Goal: Task Accomplishment & Management: Complete application form

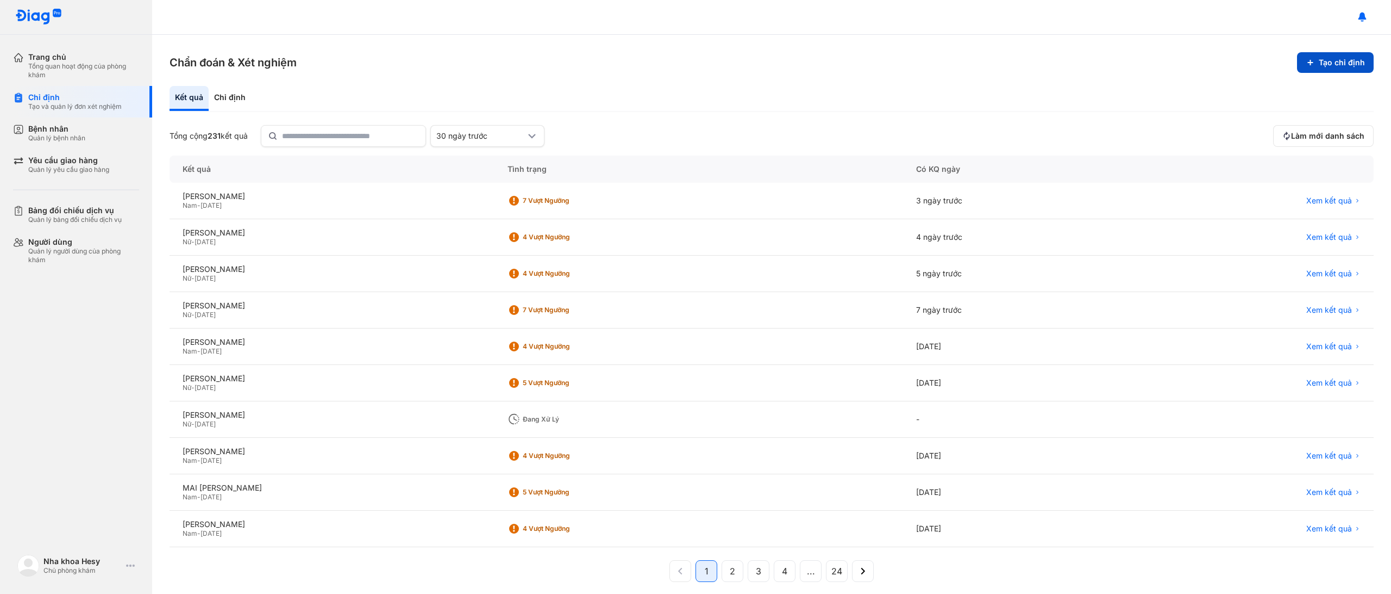
click at [1323, 61] on button "Tạo chỉ định" at bounding box center [1335, 62] width 77 height 21
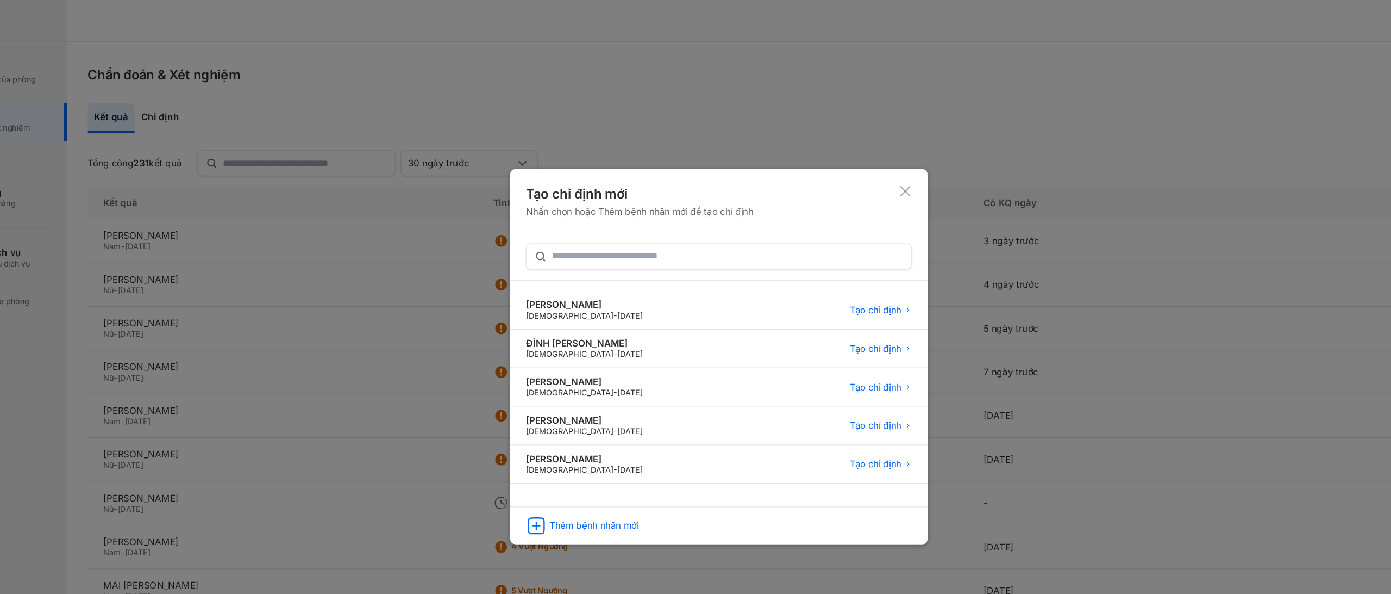
click at [854, 160] on icon at bounding box center [851, 159] width 11 height 11
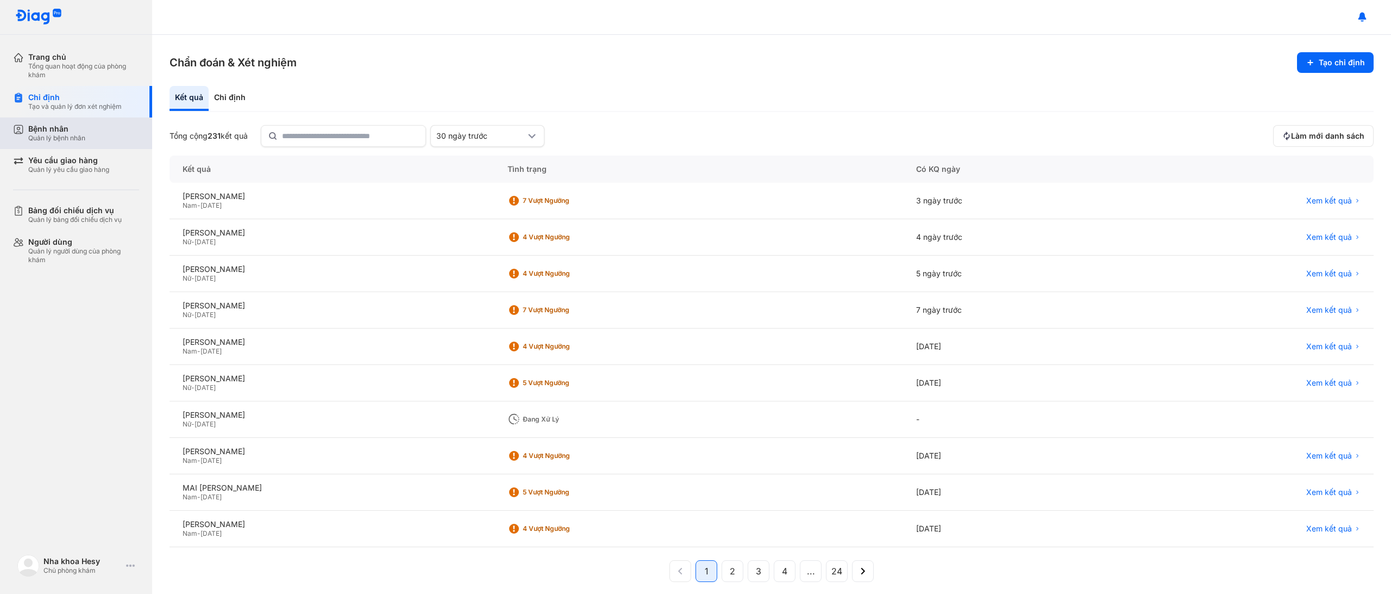
click at [60, 142] on div "Bệnh nhân Quản lý bệnh nhân" at bounding box center [82, 133] width 139 height 32
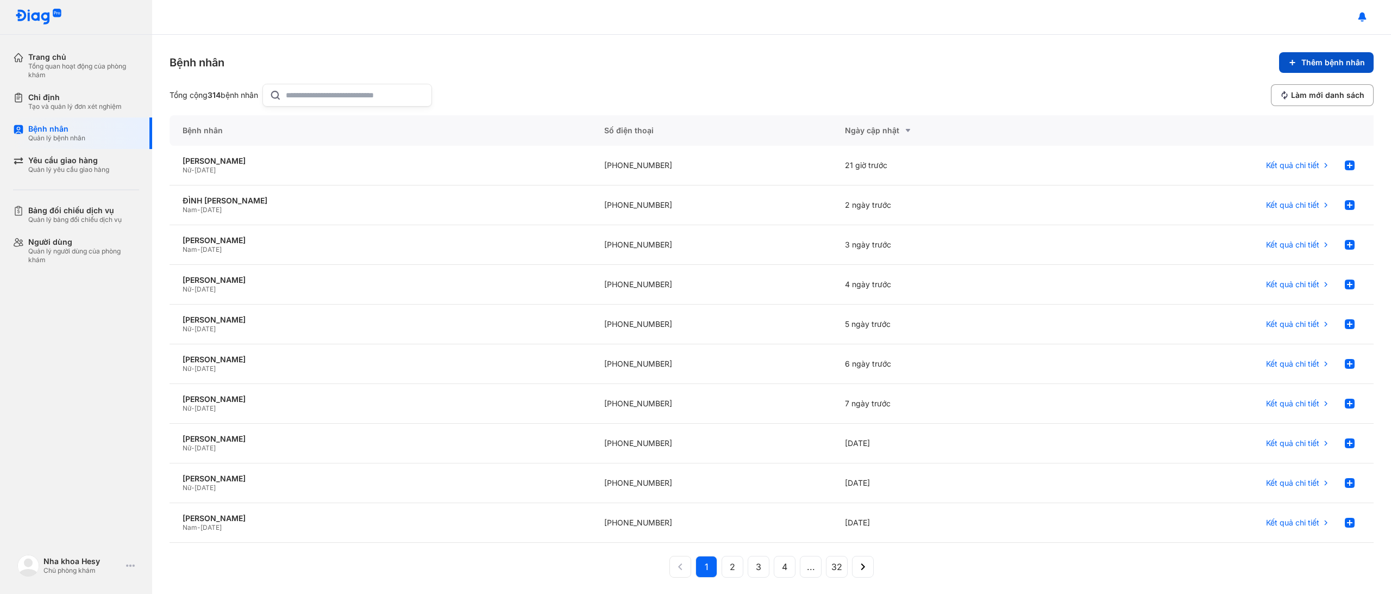
click at [1310, 62] on span "Thêm bệnh nhân" at bounding box center [1334, 63] width 64 height 10
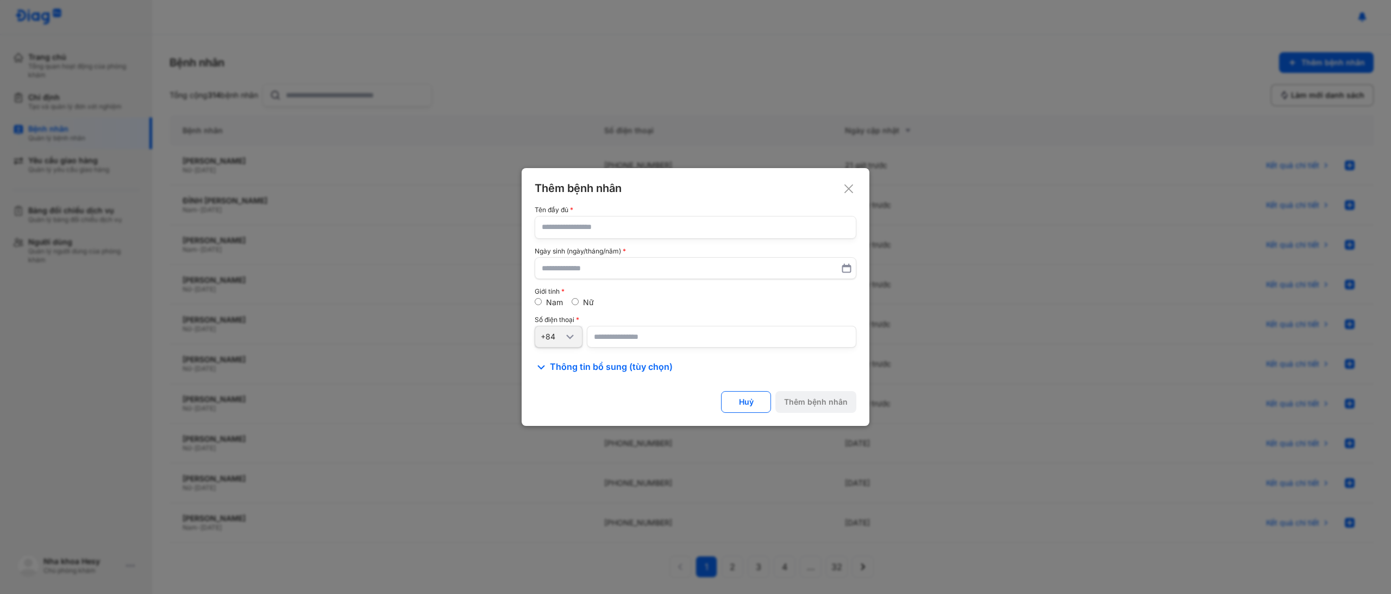
click at [615, 222] on input "text" at bounding box center [696, 227] width 308 height 22
type input "**********"
click at [591, 303] on label "Nữ" at bounding box center [588, 302] width 11 height 9
click at [629, 340] on input "number" at bounding box center [722, 337] width 270 height 22
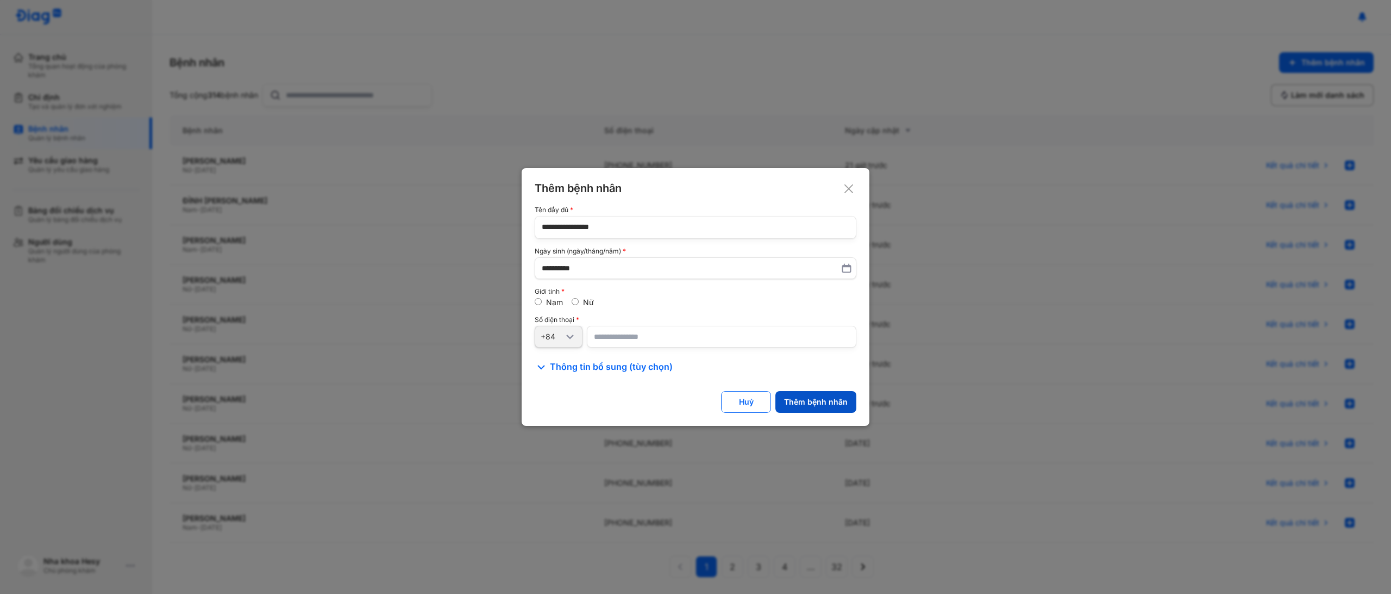
type input "**********"
click at [814, 405] on div "Thêm bệnh nhân" at bounding box center [816, 402] width 64 height 10
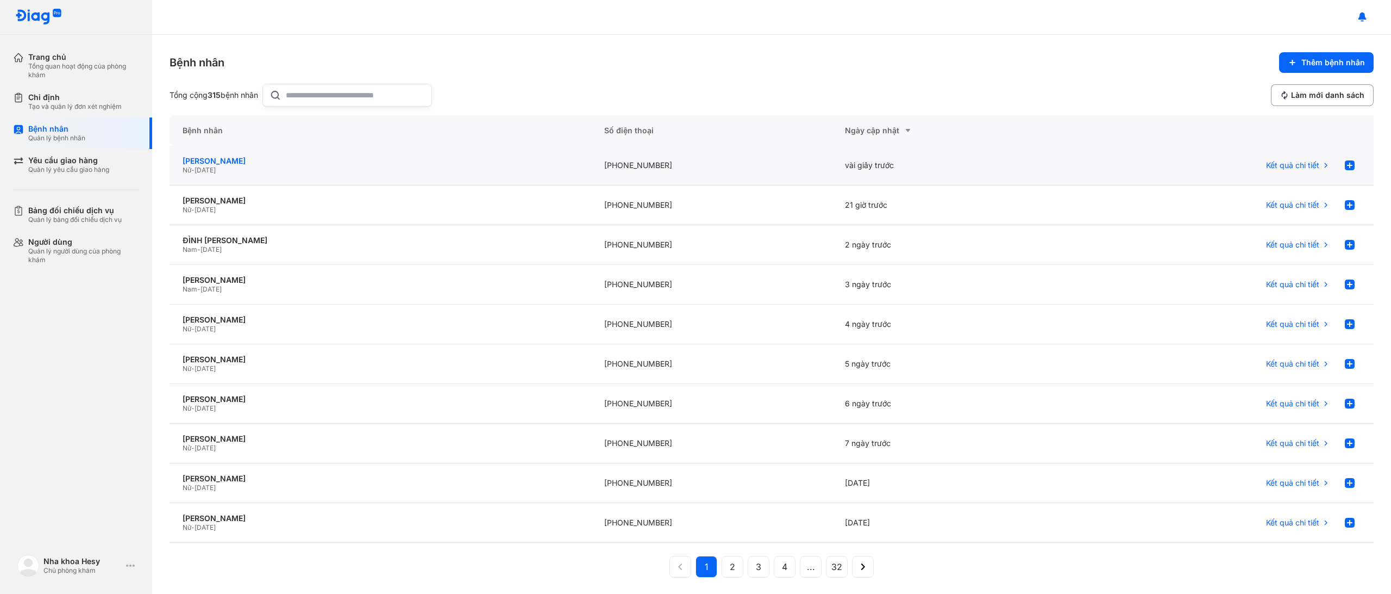
click at [258, 159] on div "[PERSON_NAME]" at bounding box center [381, 161] width 396 height 10
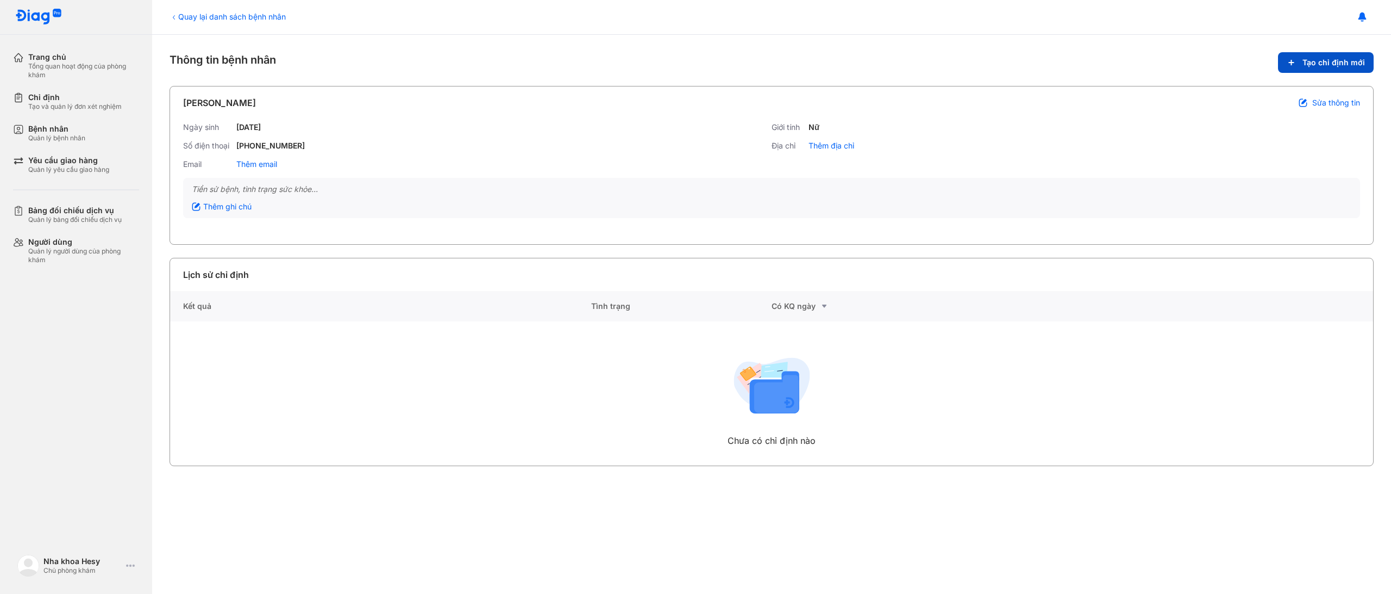
click at [1318, 62] on span "Tạo chỉ định mới" at bounding box center [1334, 63] width 63 height 10
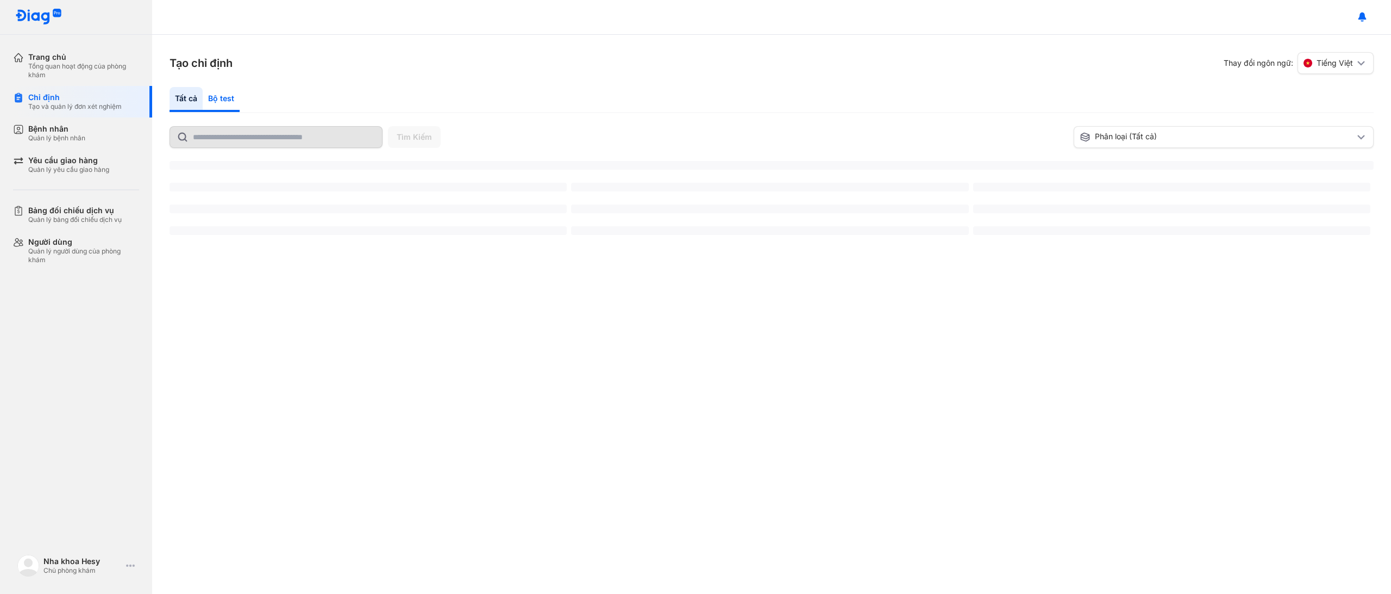
click at [216, 98] on div "Bộ test" at bounding box center [221, 99] width 37 height 25
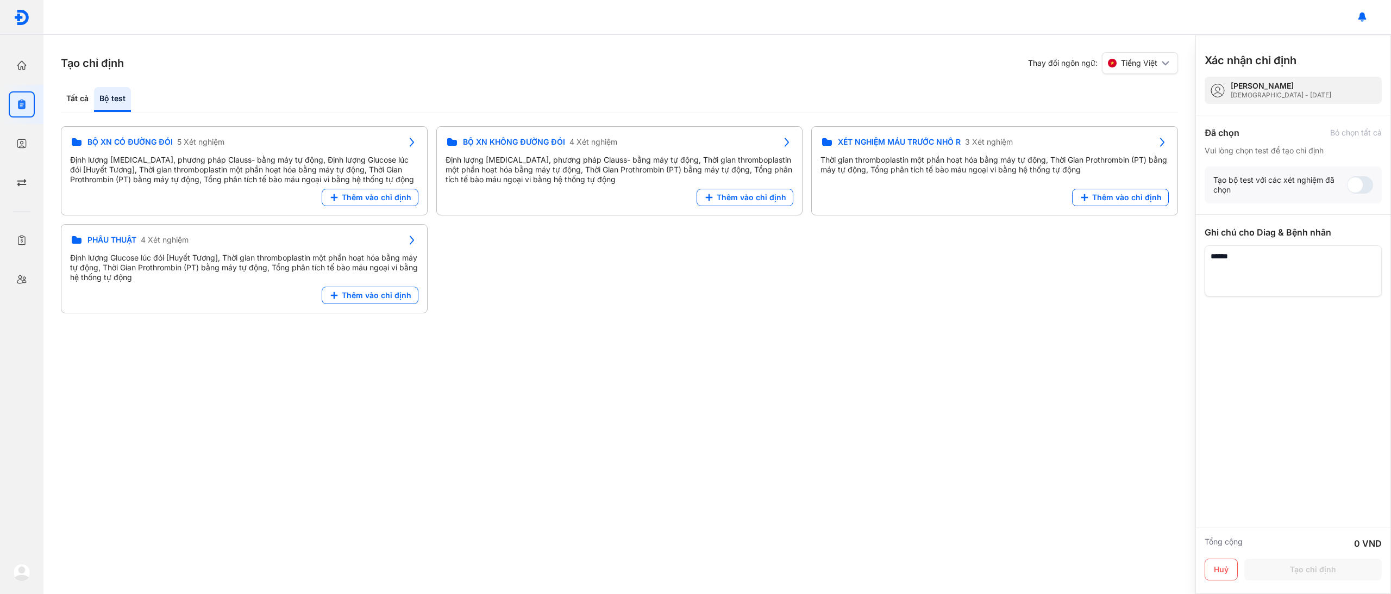
click at [225, 99] on div "Tất cả Bộ test" at bounding box center [620, 100] width 1118 height 26
click at [760, 198] on span "Thêm vào chỉ định" at bounding box center [752, 197] width 70 height 10
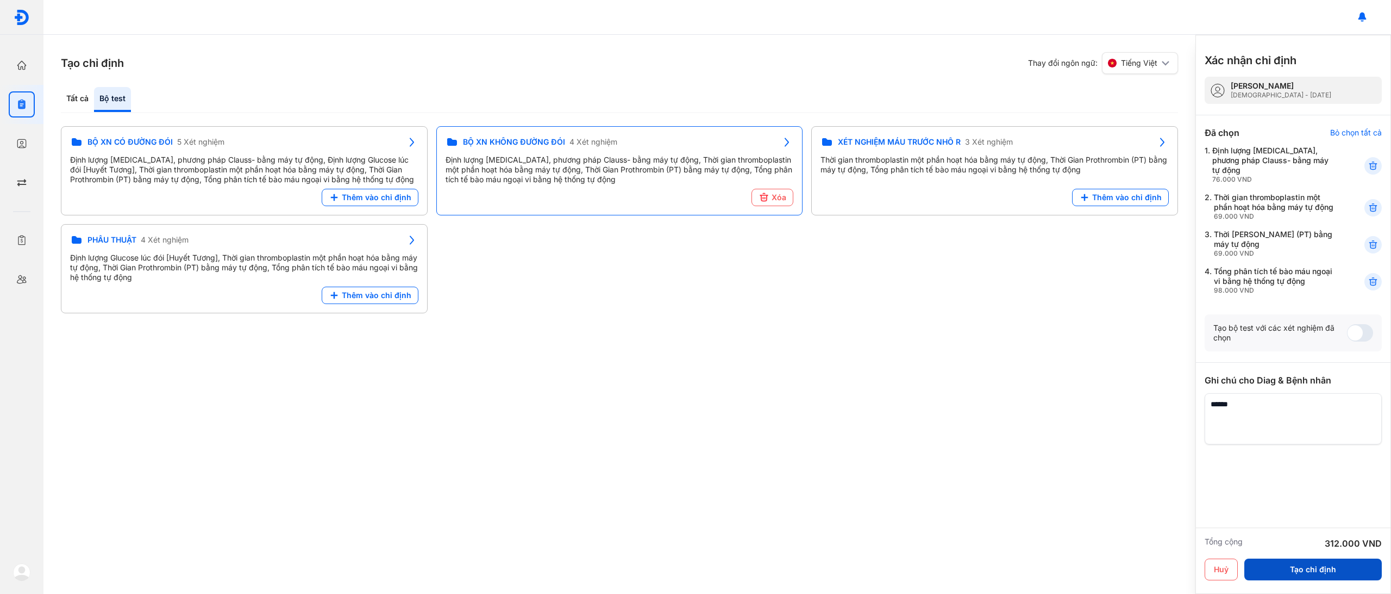
click at [1325, 565] on button "Tạo chỉ định" at bounding box center [1314, 569] width 138 height 22
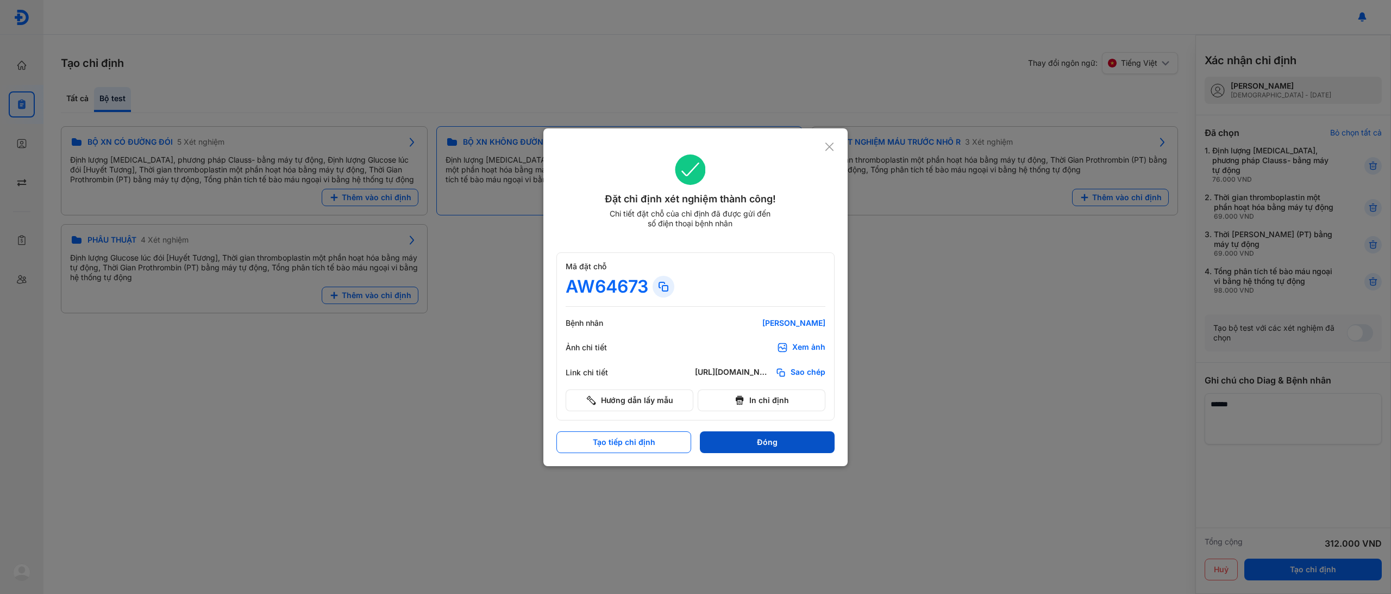
click at [795, 443] on button "Đóng" at bounding box center [767, 442] width 135 height 22
